Goal: Task Accomplishment & Management: Complete application form

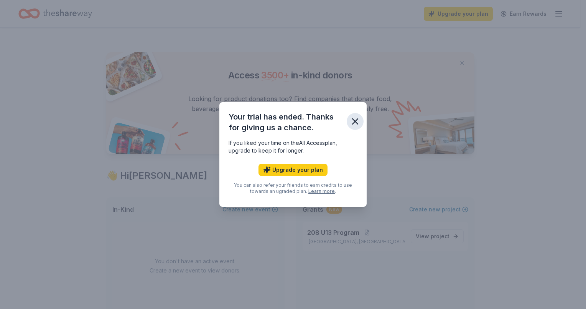
click at [356, 122] on icon "button" at bounding box center [355, 121] width 5 height 5
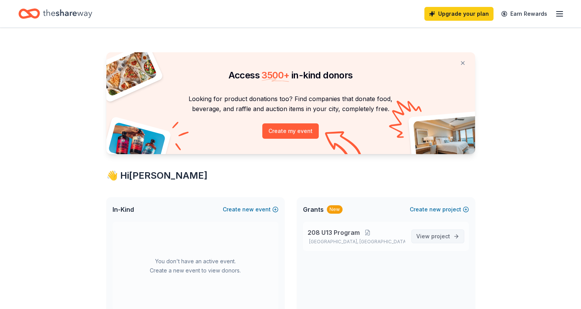
click at [432, 241] on link "View project" at bounding box center [437, 236] width 53 height 14
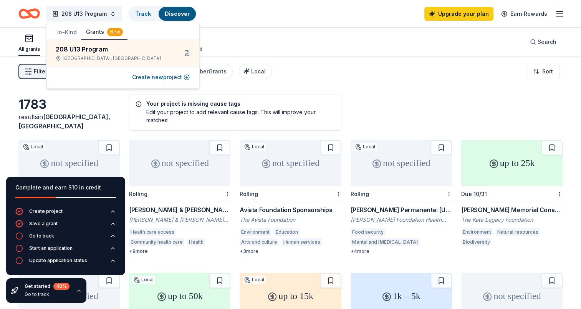
click at [272, 74] on div "Filter 1 Eligibility General operations, Projects & programming, Other CyberGra…" at bounding box center [290, 71] width 581 height 31
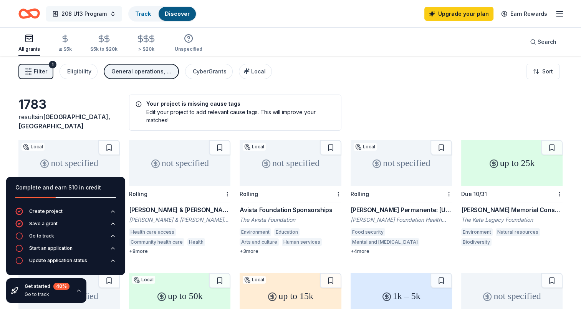
click at [102, 12] on span "208 U13 Program" at bounding box center [83, 13] width 45 height 9
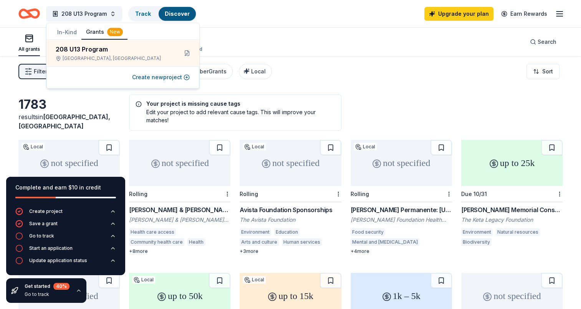
click at [317, 44] on div "All grants ≤ $5k $5k to $20k > $20k Unspecified Search" at bounding box center [290, 42] width 544 height 28
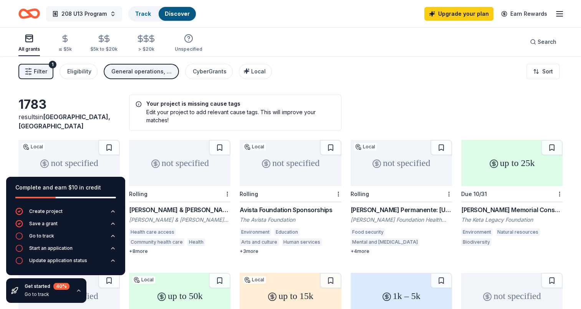
click at [92, 11] on span "208 U13 Program" at bounding box center [83, 13] width 45 height 9
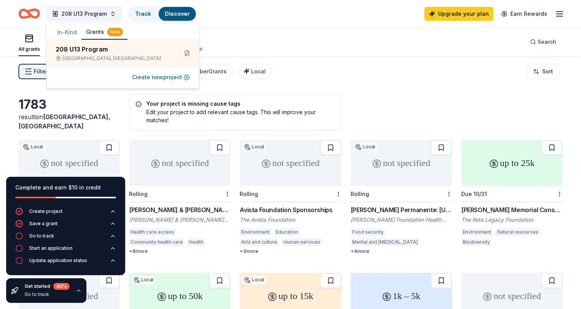
click at [150, 79] on button "Create new project" at bounding box center [161, 77] width 58 height 9
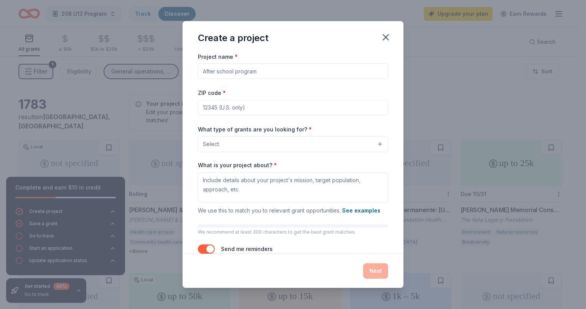
click at [269, 71] on input "Project name *" at bounding box center [293, 70] width 190 height 15
type input "U"
type input "G"
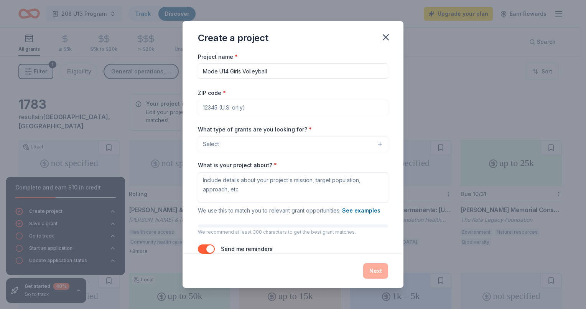
type input "Mode U14 Girls Volleyball"
click at [279, 109] on input "ZIP code *" at bounding box center [293, 107] width 190 height 15
type input "99019"
click at [246, 142] on button "Select" at bounding box center [293, 144] width 190 height 16
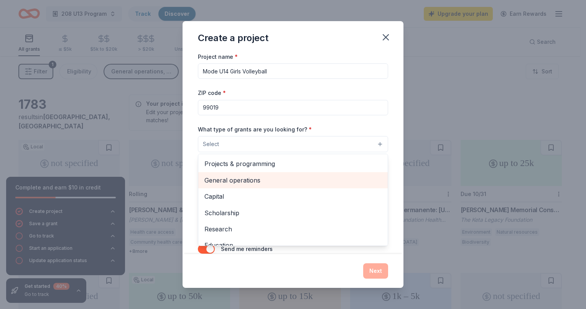
click at [231, 179] on span "General operations" at bounding box center [293, 180] width 177 height 10
click at [231, 179] on span "Capital" at bounding box center [293, 181] width 177 height 10
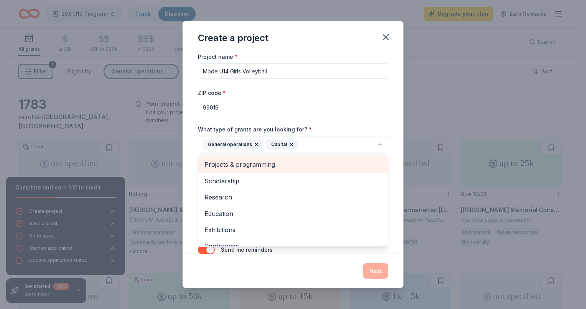
click at [235, 165] on span "Projects & programming" at bounding box center [293, 164] width 177 height 10
click at [230, 169] on span "Scholarship" at bounding box center [293, 164] width 177 height 10
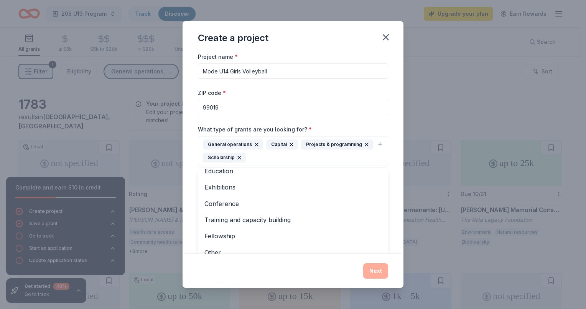
scroll to position [25, 0]
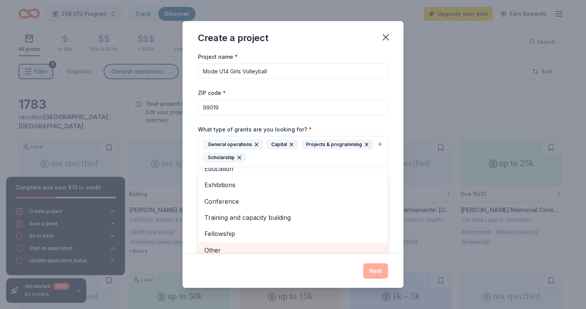
click at [222, 247] on span "Other" at bounding box center [293, 250] width 177 height 10
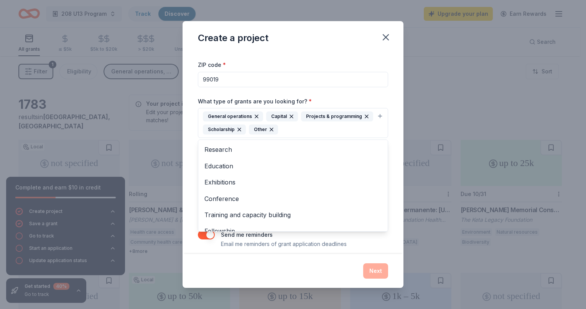
scroll to position [34, 0]
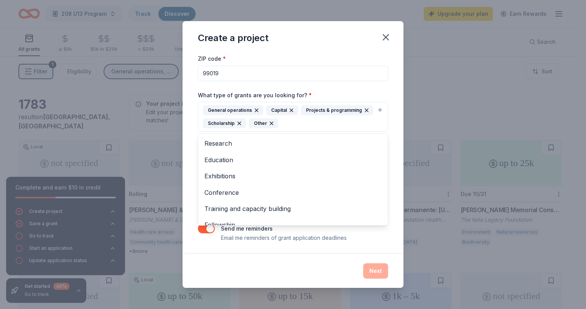
click at [371, 270] on div "Create a project Project name * Mode U14 Girls Volleyball ZIP code * 99019 What…" at bounding box center [293, 154] width 221 height 267
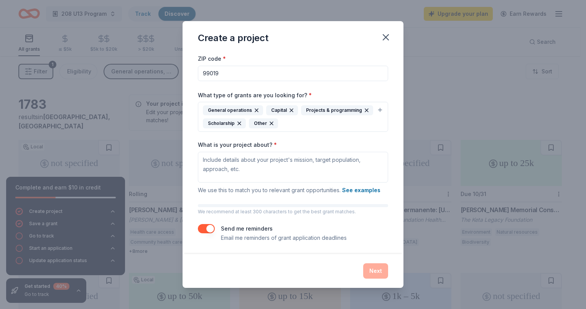
click at [373, 264] on div "Next" at bounding box center [293, 270] width 190 height 15
click at [245, 167] on textarea "What is your project about? *" at bounding box center [293, 167] width 190 height 31
click at [356, 192] on button "See examples" at bounding box center [361, 189] width 38 height 9
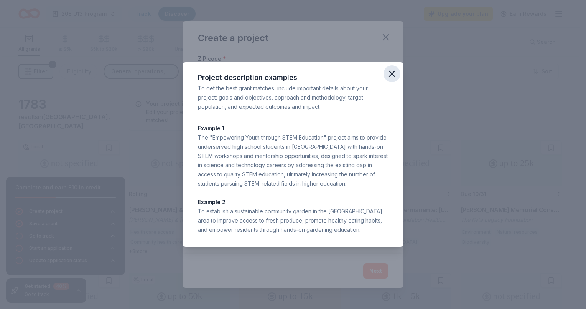
click at [391, 75] on icon "button" at bounding box center [392, 73] width 11 height 11
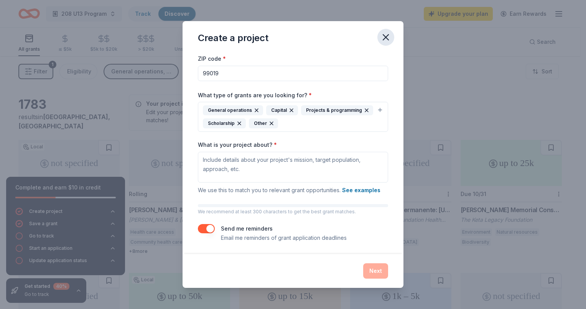
click at [387, 40] on icon "button" at bounding box center [386, 37] width 11 height 11
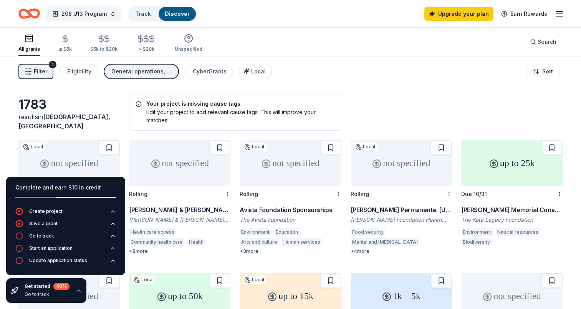
click at [86, 11] on span "208 U13 Program" at bounding box center [83, 13] width 45 height 9
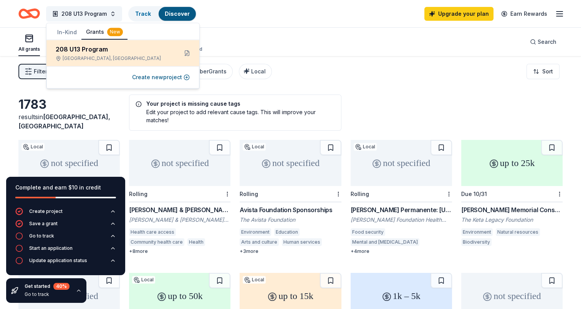
click at [76, 57] on div "[GEOGRAPHIC_DATA], [GEOGRAPHIC_DATA]" at bounding box center [114, 58] width 116 height 6
click at [187, 57] on button at bounding box center [187, 53] width 12 height 12
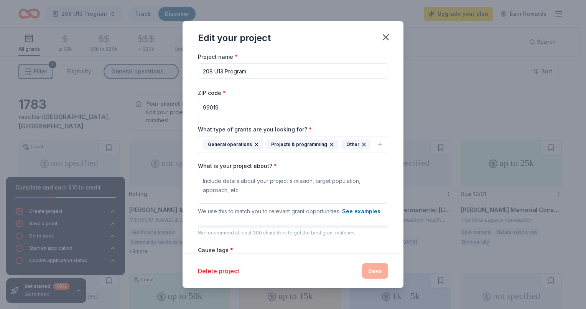
click at [248, 70] on input "208 U13 Program" at bounding box center [293, 70] width 190 height 15
click at [381, 37] on icon "button" at bounding box center [386, 37] width 11 height 11
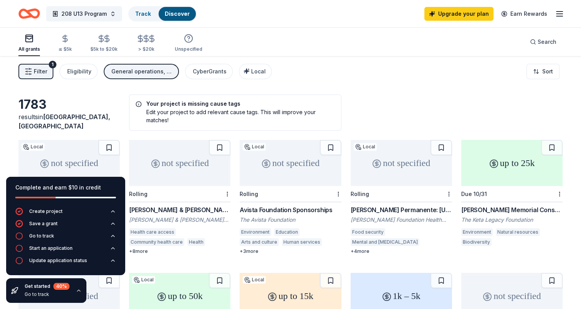
click at [183, 218] on div "[PERSON_NAME] & [PERSON_NAME][US_STATE] Foundation" at bounding box center [179, 220] width 101 height 8
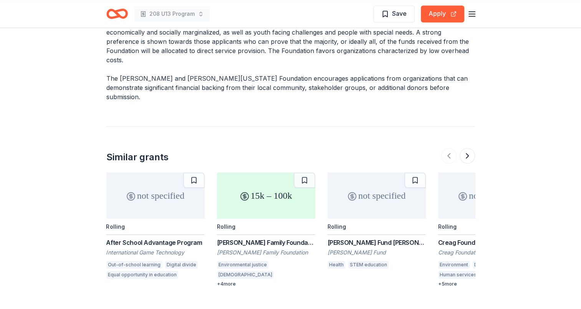
scroll to position [1254, 0]
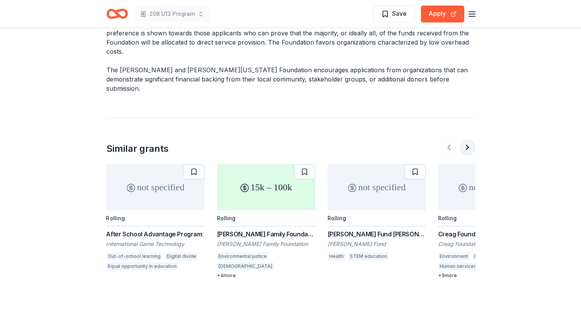
click at [468, 139] on button at bounding box center [466, 146] width 15 height 15
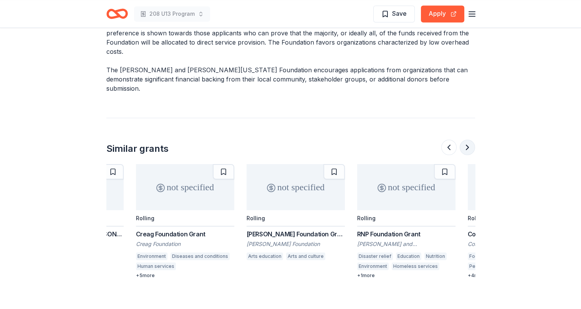
scroll to position [0, 332]
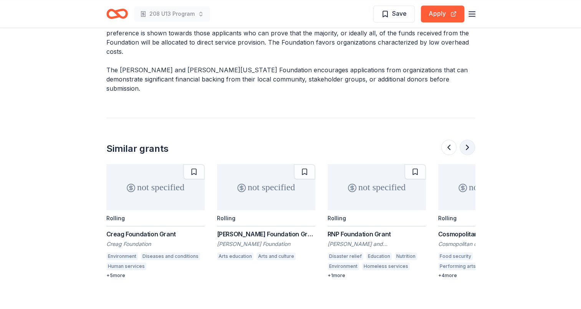
click at [468, 139] on button at bounding box center [466, 146] width 15 height 15
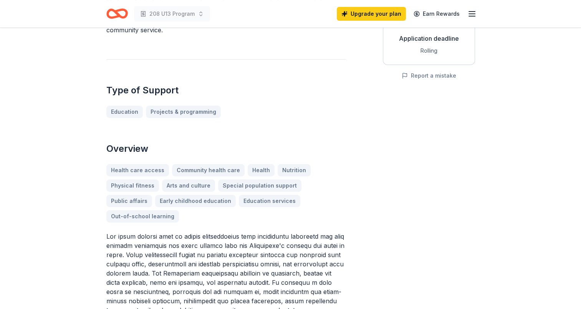
scroll to position [0, 0]
